Goal: Task Accomplishment & Management: Manage account settings

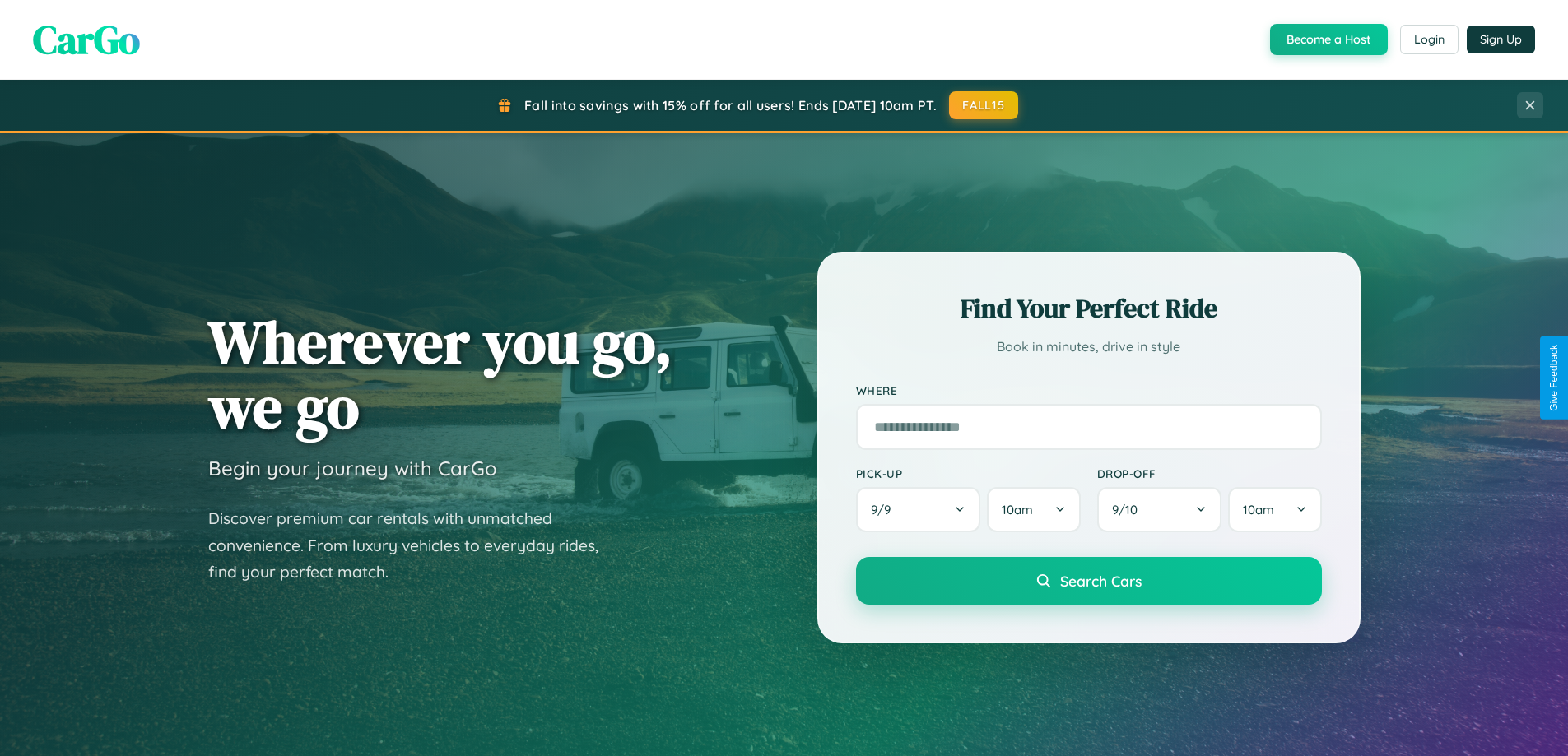
scroll to position [1133, 0]
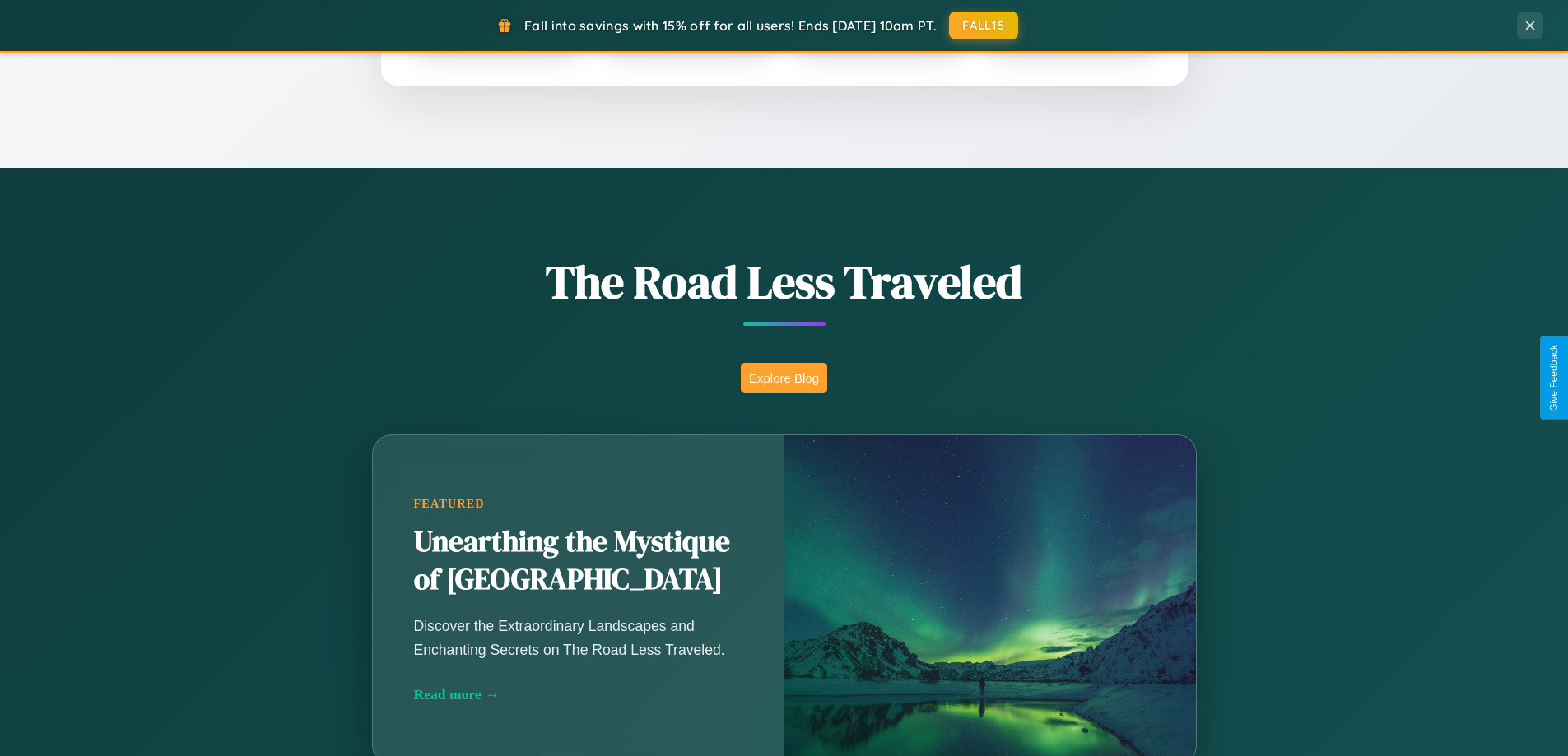
click at [784, 378] on button "Explore Blog" at bounding box center [784, 378] width 87 height 30
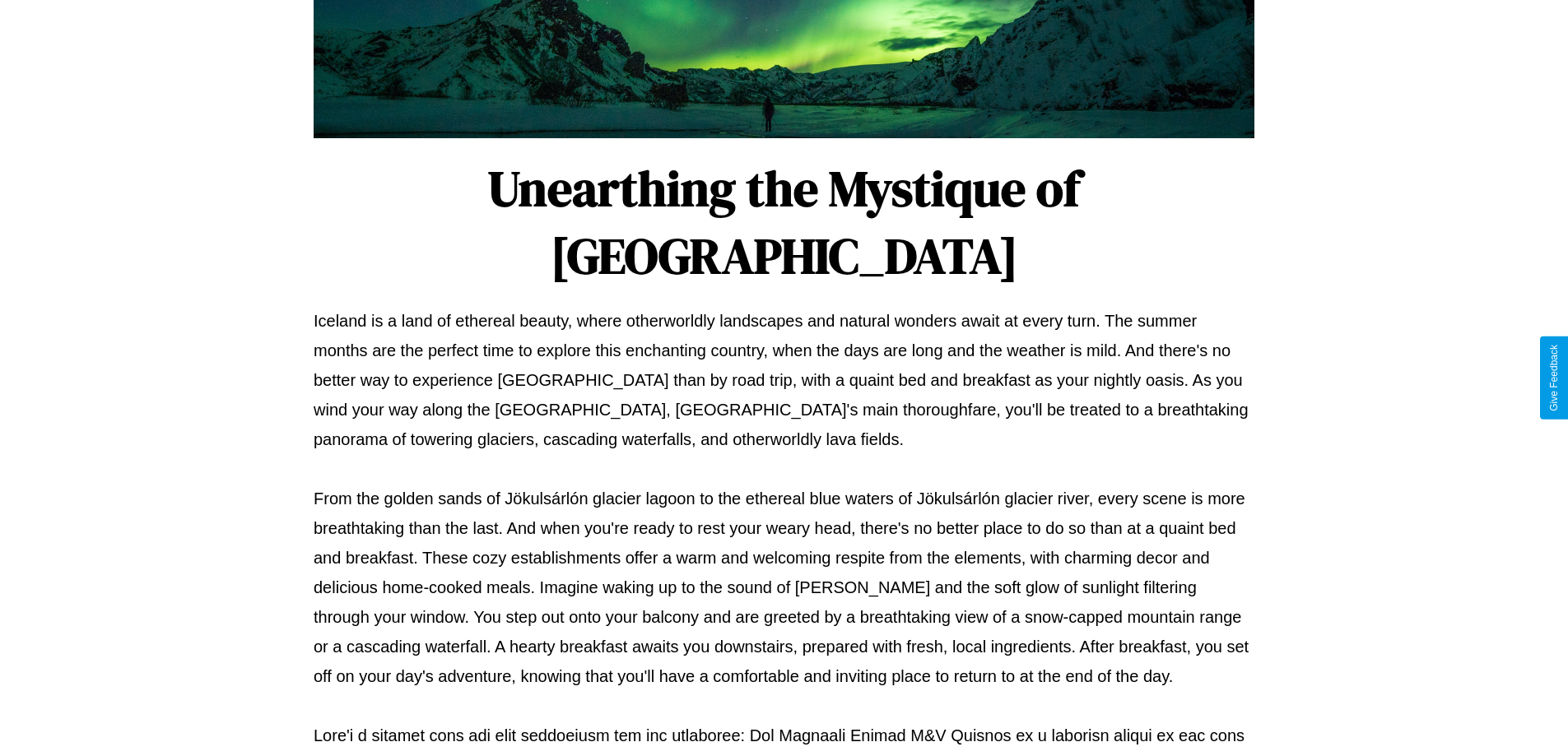
scroll to position [533, 0]
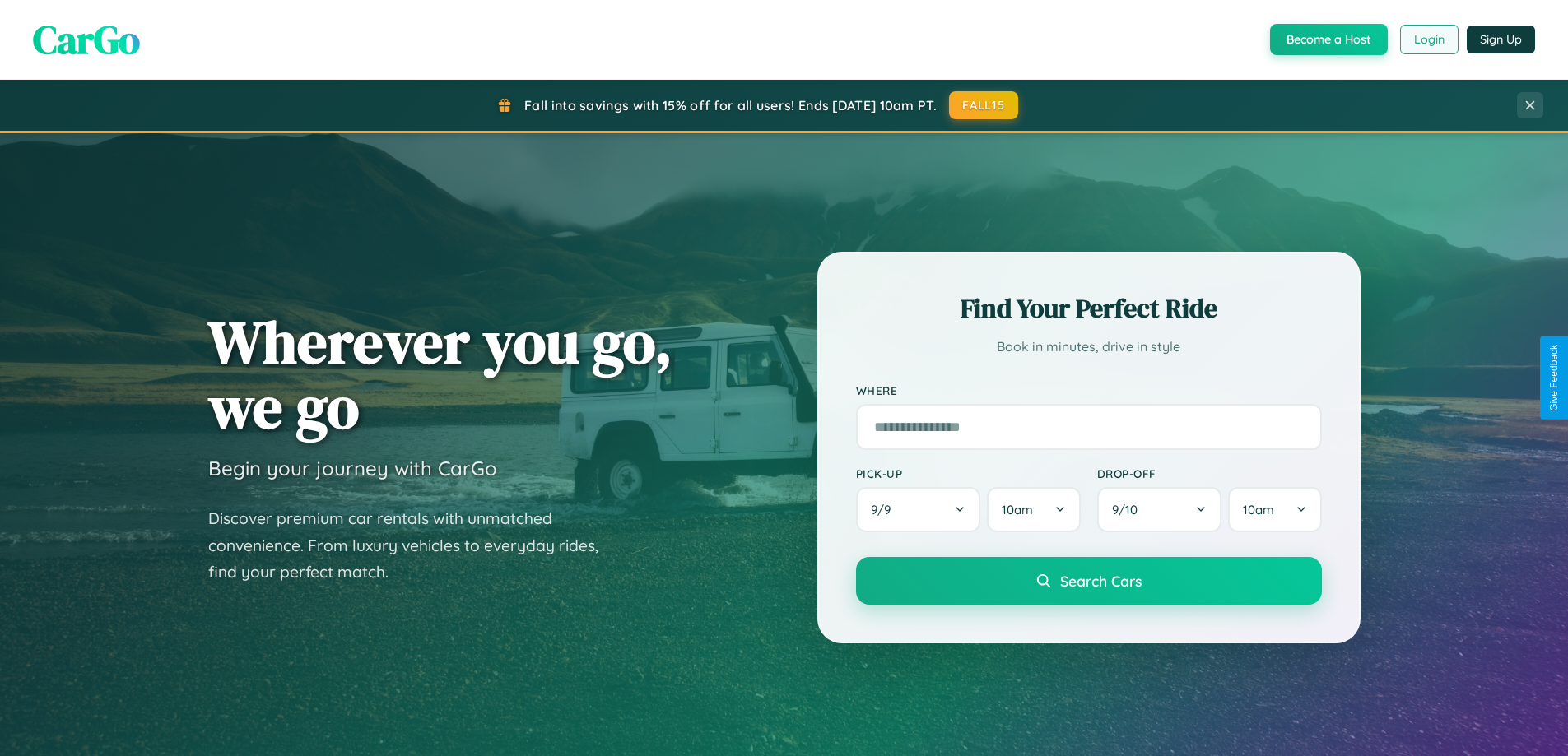
click at [1427, 40] on button "Login" at bounding box center [1428, 39] width 58 height 29
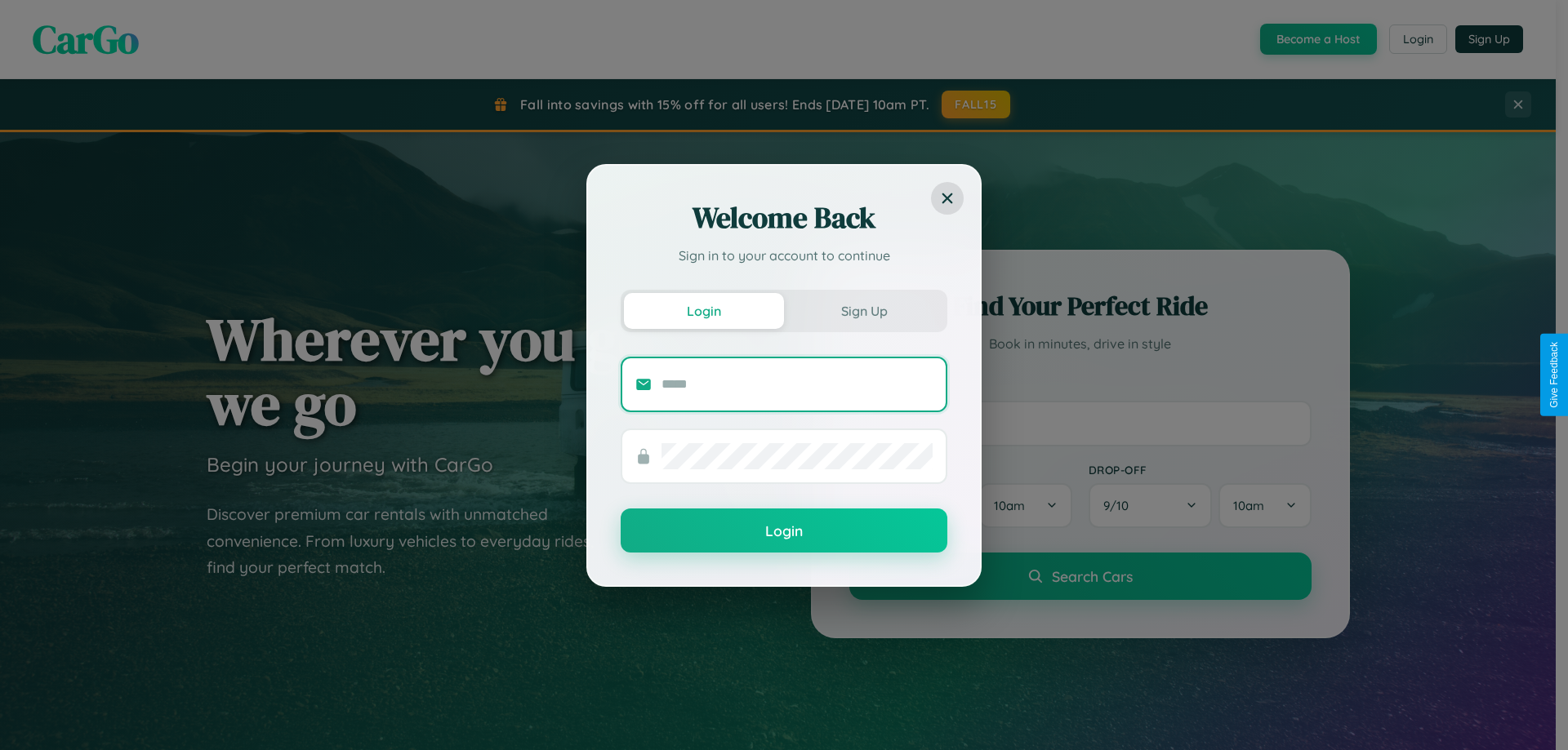
click at [797, 384] on input "text" at bounding box center [796, 385] width 271 height 26
type input "**********"
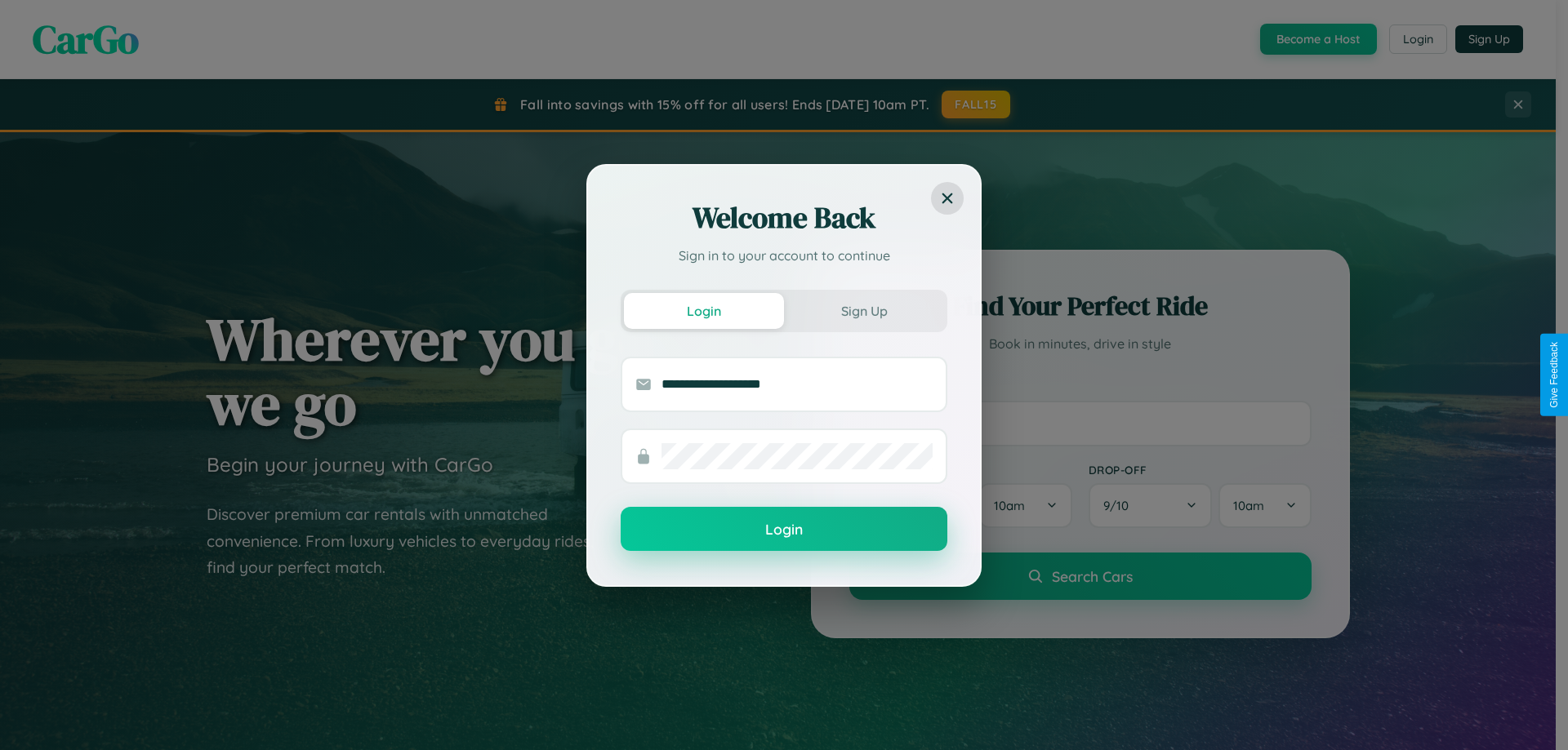
click at [784, 529] on button "Login" at bounding box center [784, 528] width 326 height 44
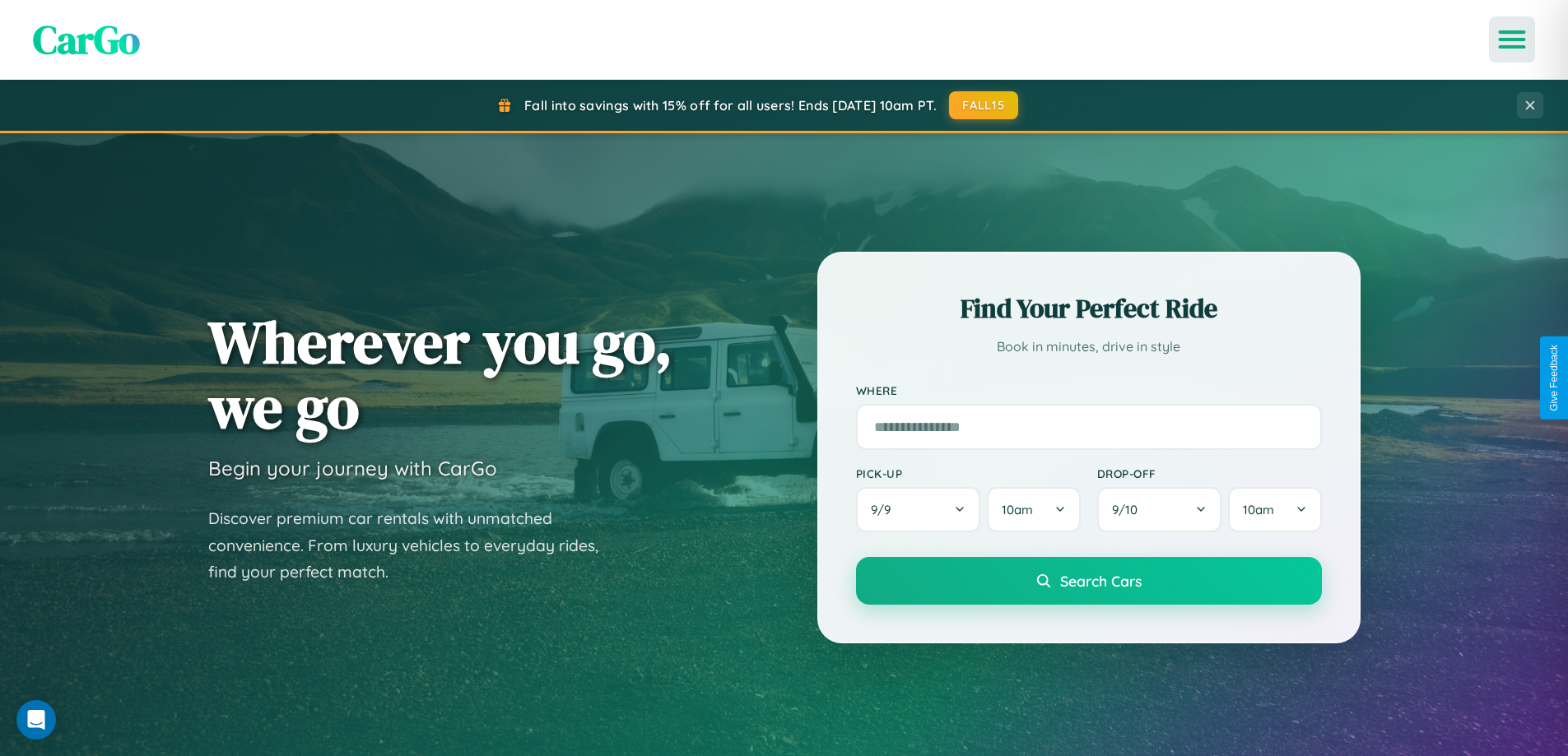
click at [1512, 40] on icon "Open menu" at bounding box center [1512, 40] width 24 height 15
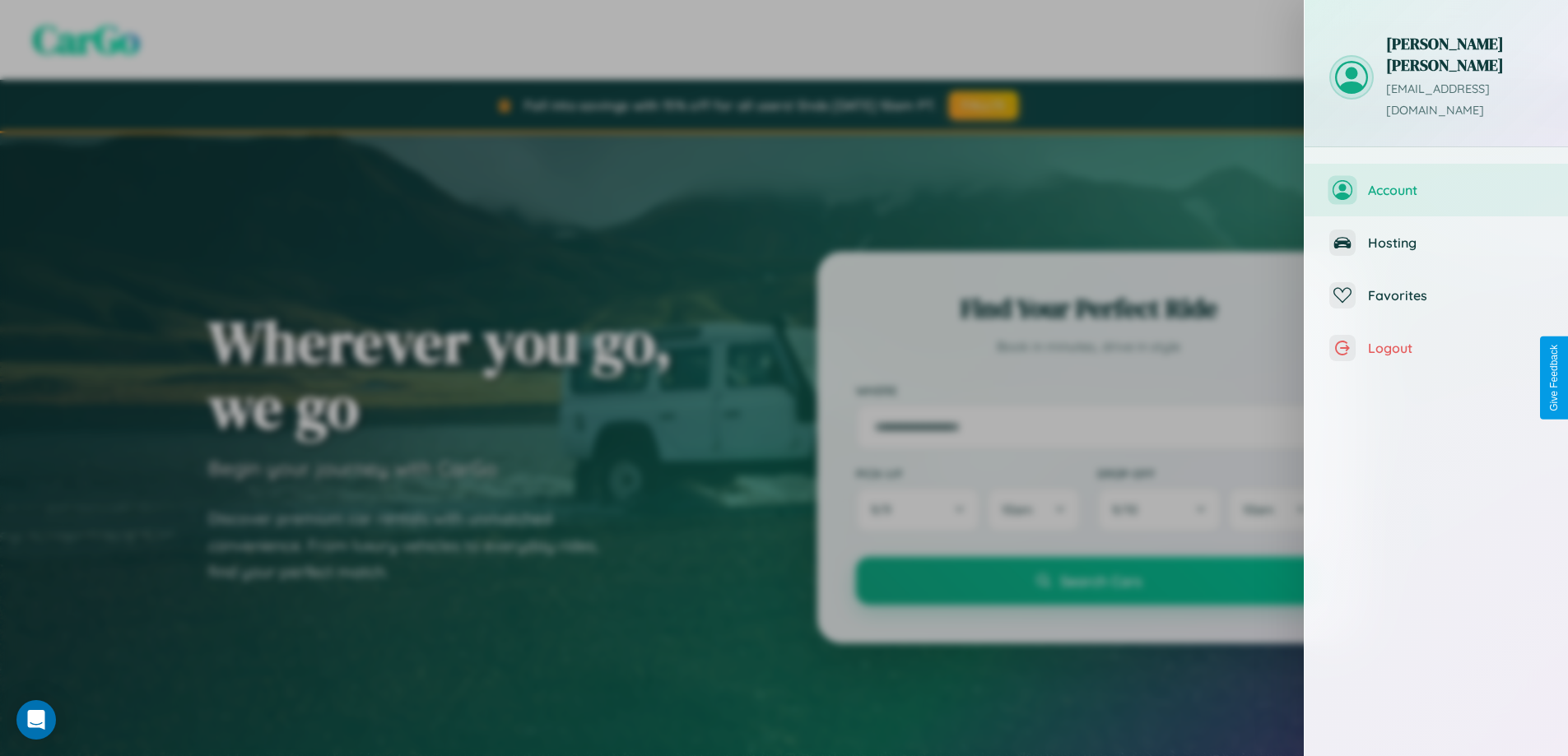
click at [1436, 182] on span "Account" at bounding box center [1455, 189] width 175 height 16
